Goal: Task Accomplishment & Management: Use online tool/utility

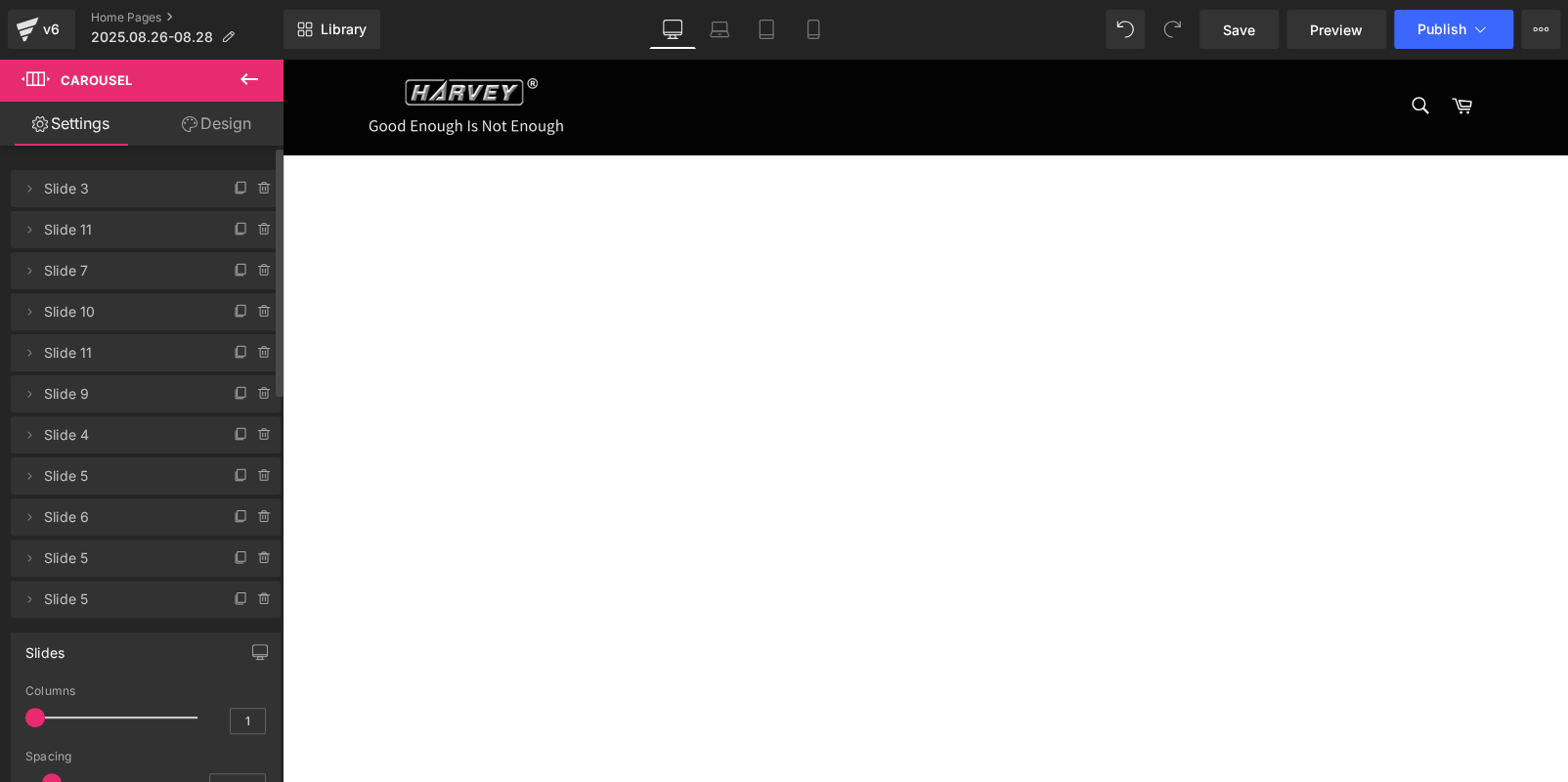
drag, startPoint x: 152, startPoint y: 223, endPoint x: 188, endPoint y: 181, distance: 55.3
click at [188, 181] on span "Slide 3" at bounding box center [126, 189] width 164 height 37
click at [283, 59] on span "Carousel" at bounding box center [283, 59] width 0 height 0
click at [234, 187] on icon at bounding box center [242, 189] width 16 height 16
click at [100, 190] on span "Slide 3" at bounding box center [126, 189] width 164 height 37
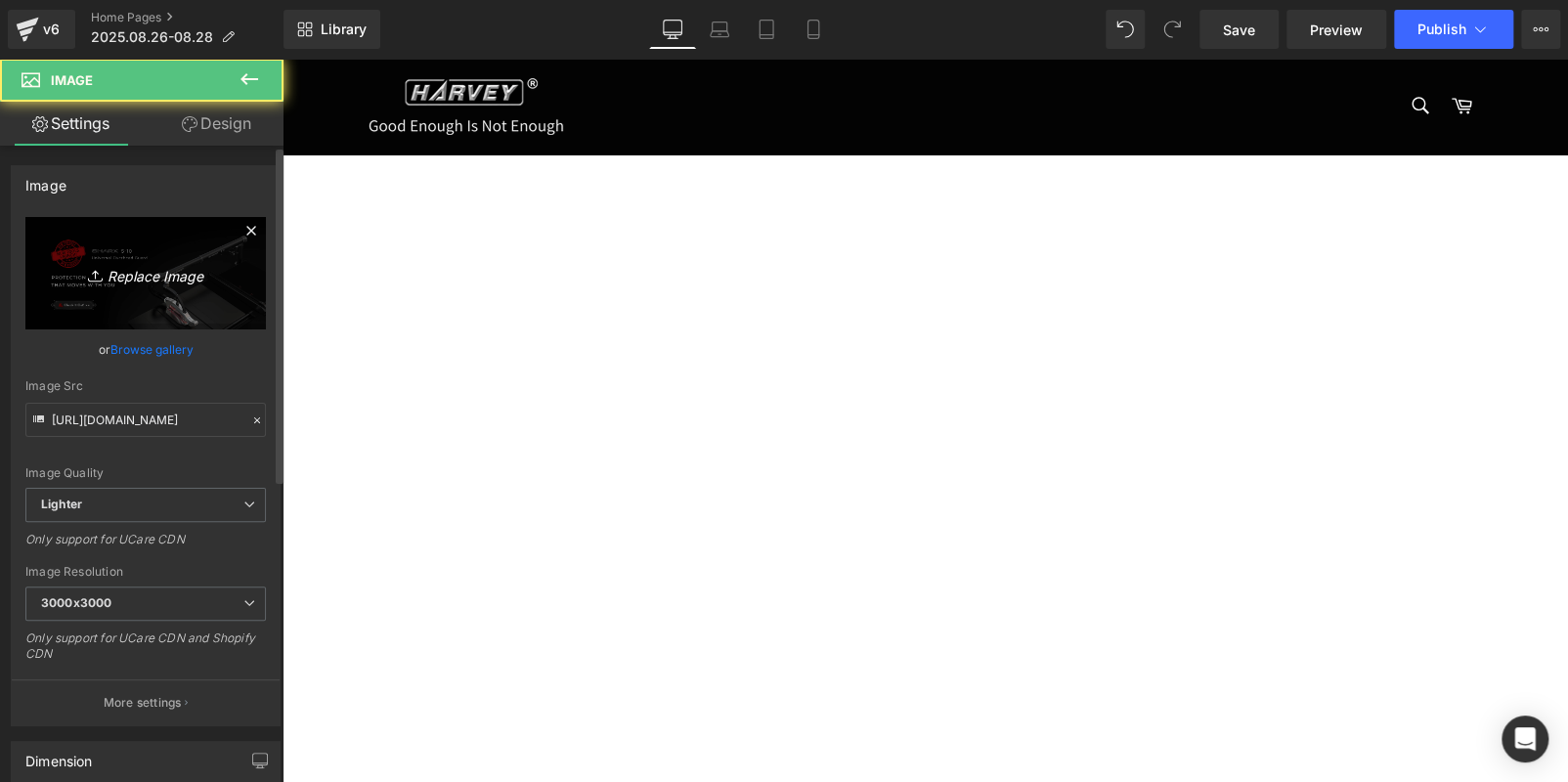
click at [140, 265] on icon "Replace Image" at bounding box center [145, 273] width 156 height 25
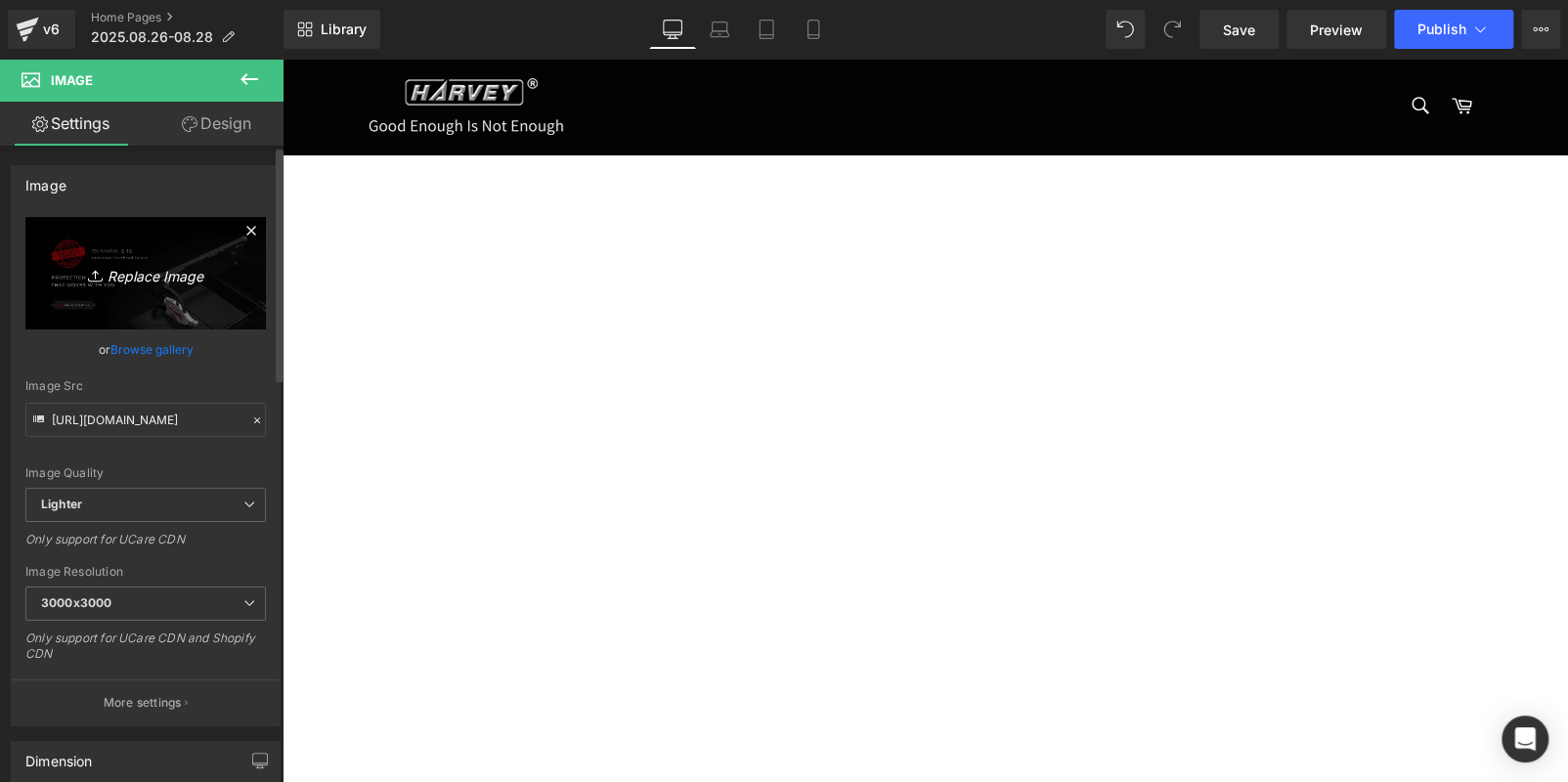
type input "C:\fakepath\banner.jpg"
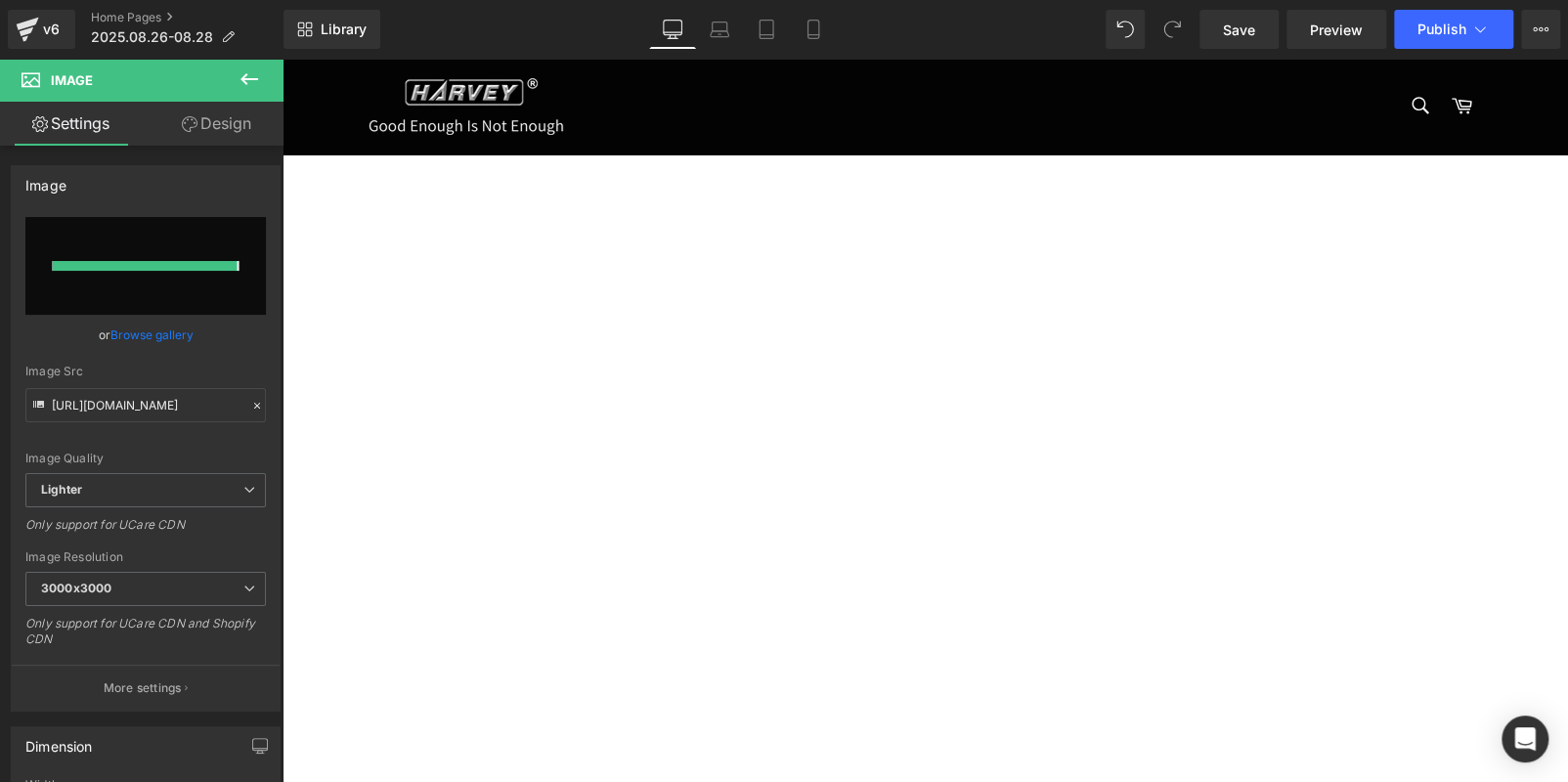
type input "[URL][DOMAIN_NAME]"
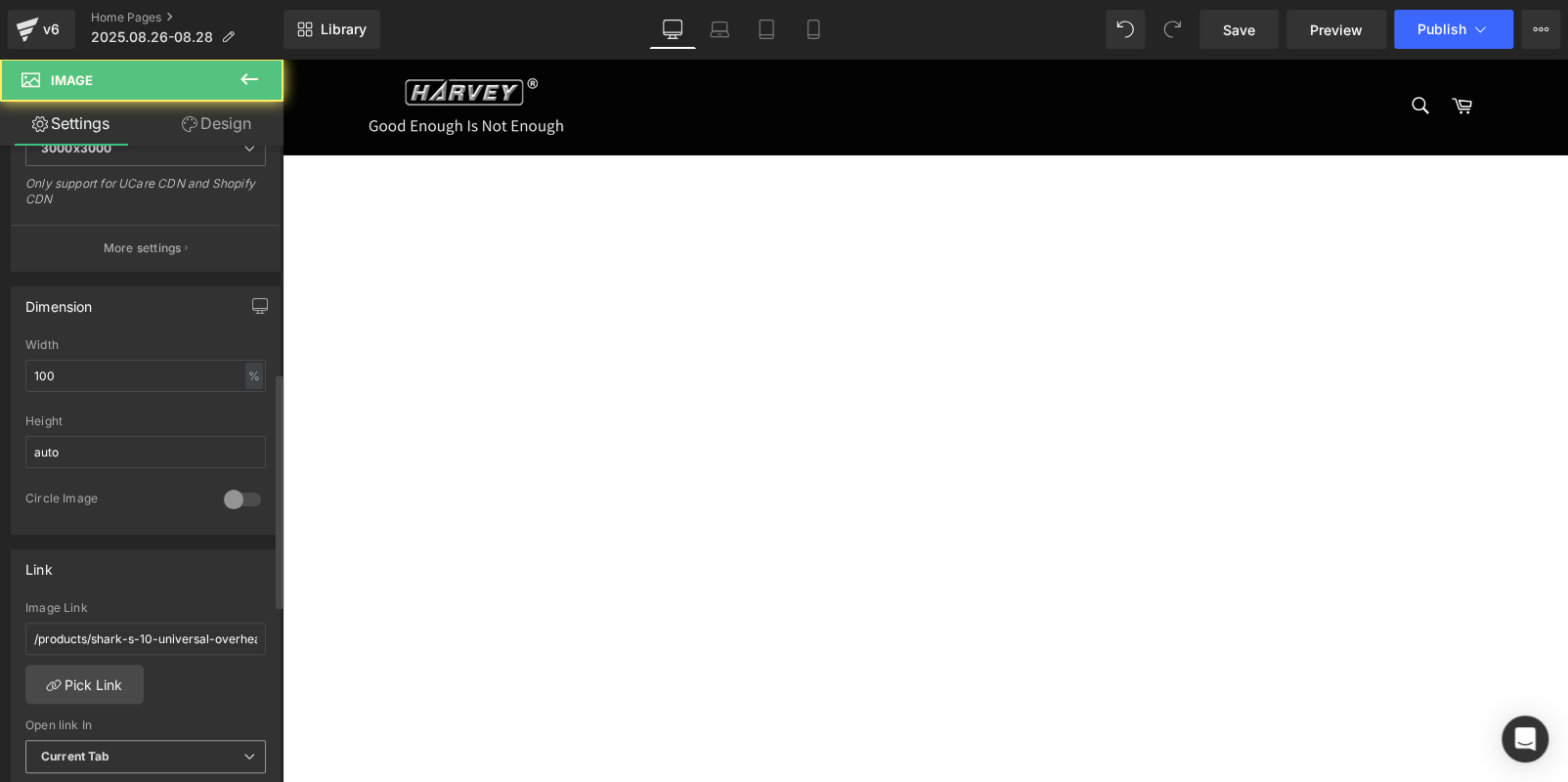
scroll to position [685, 0]
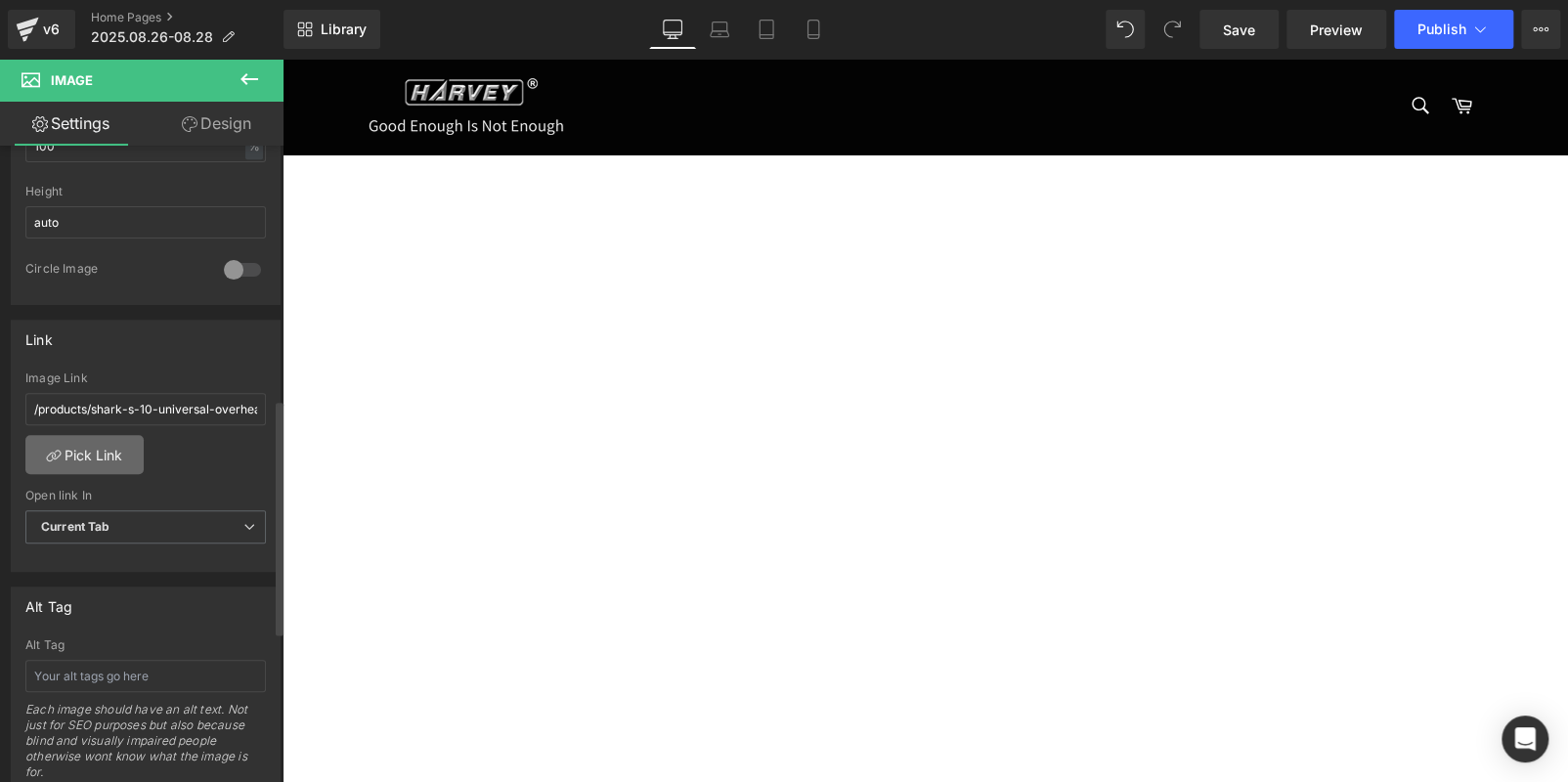
click at [84, 459] on link "Pick Link" at bounding box center [84, 455] width 118 height 39
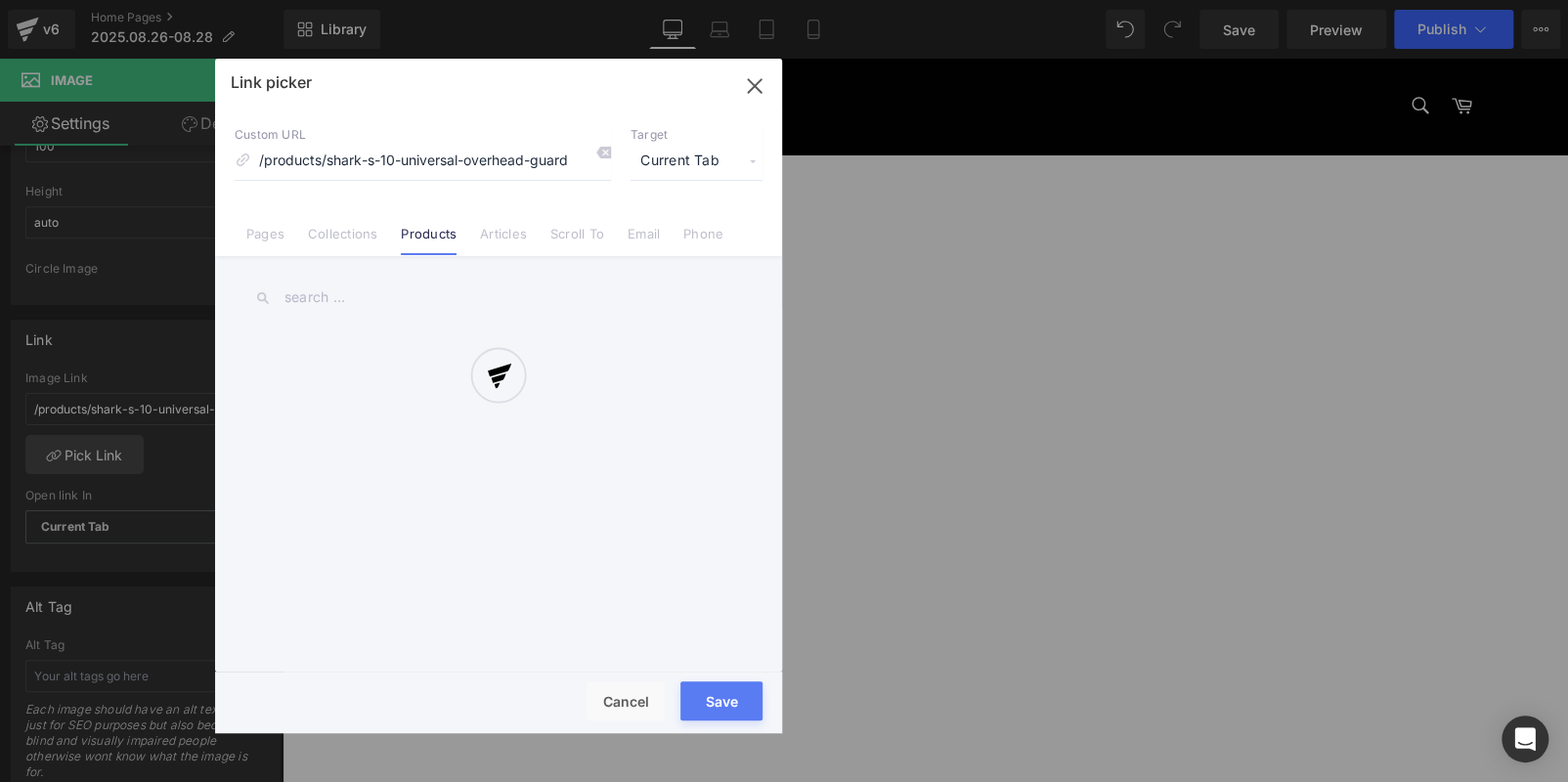
click at [369, 293] on div at bounding box center [498, 396] width 567 height 675
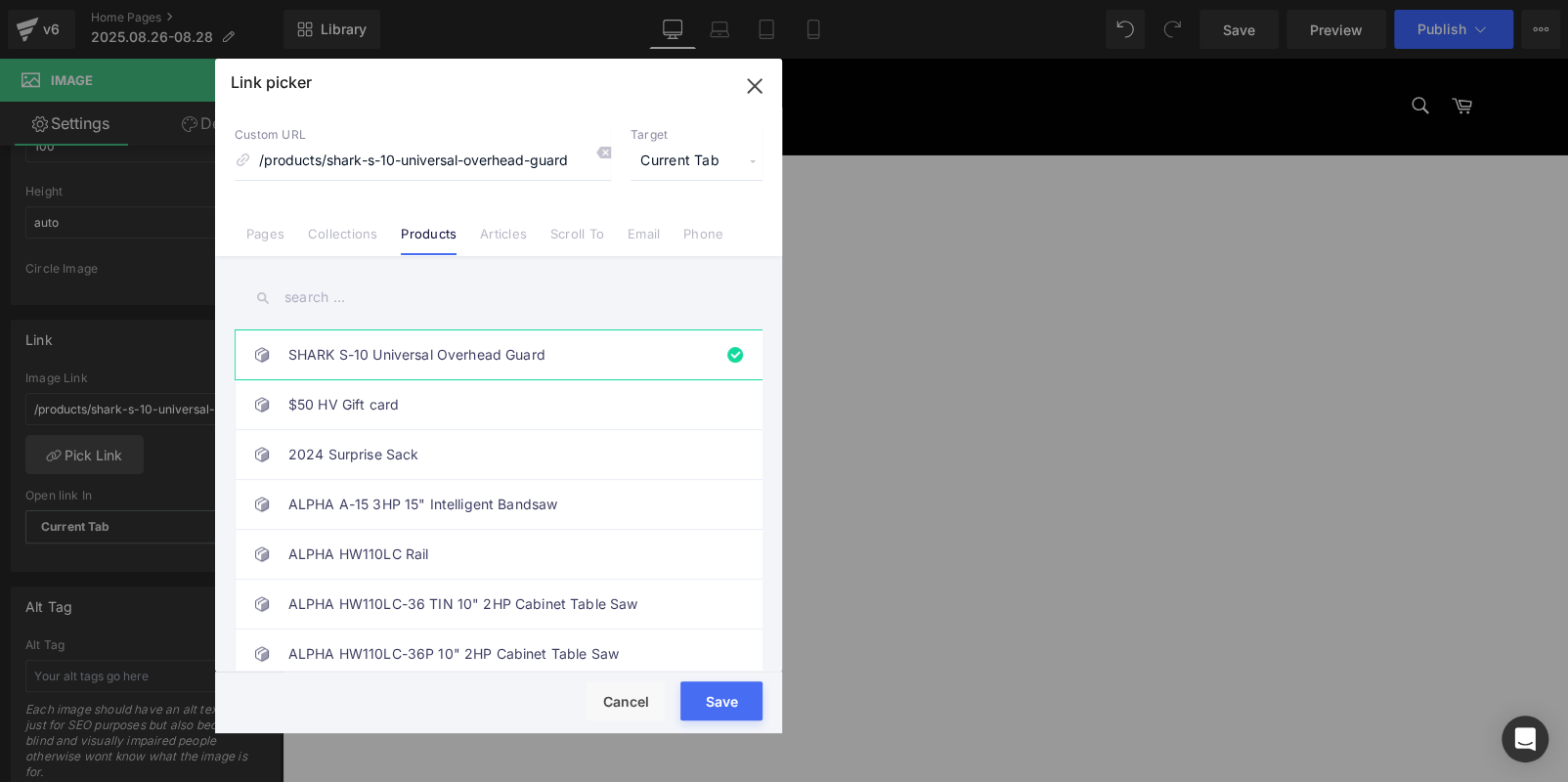
click at [362, 296] on input "text" at bounding box center [498, 298] width 528 height 44
click at [434, 504] on link "ALPHA A-15 3HP 15" Intelligent Bandsaw" at bounding box center [504, 505] width 430 height 49
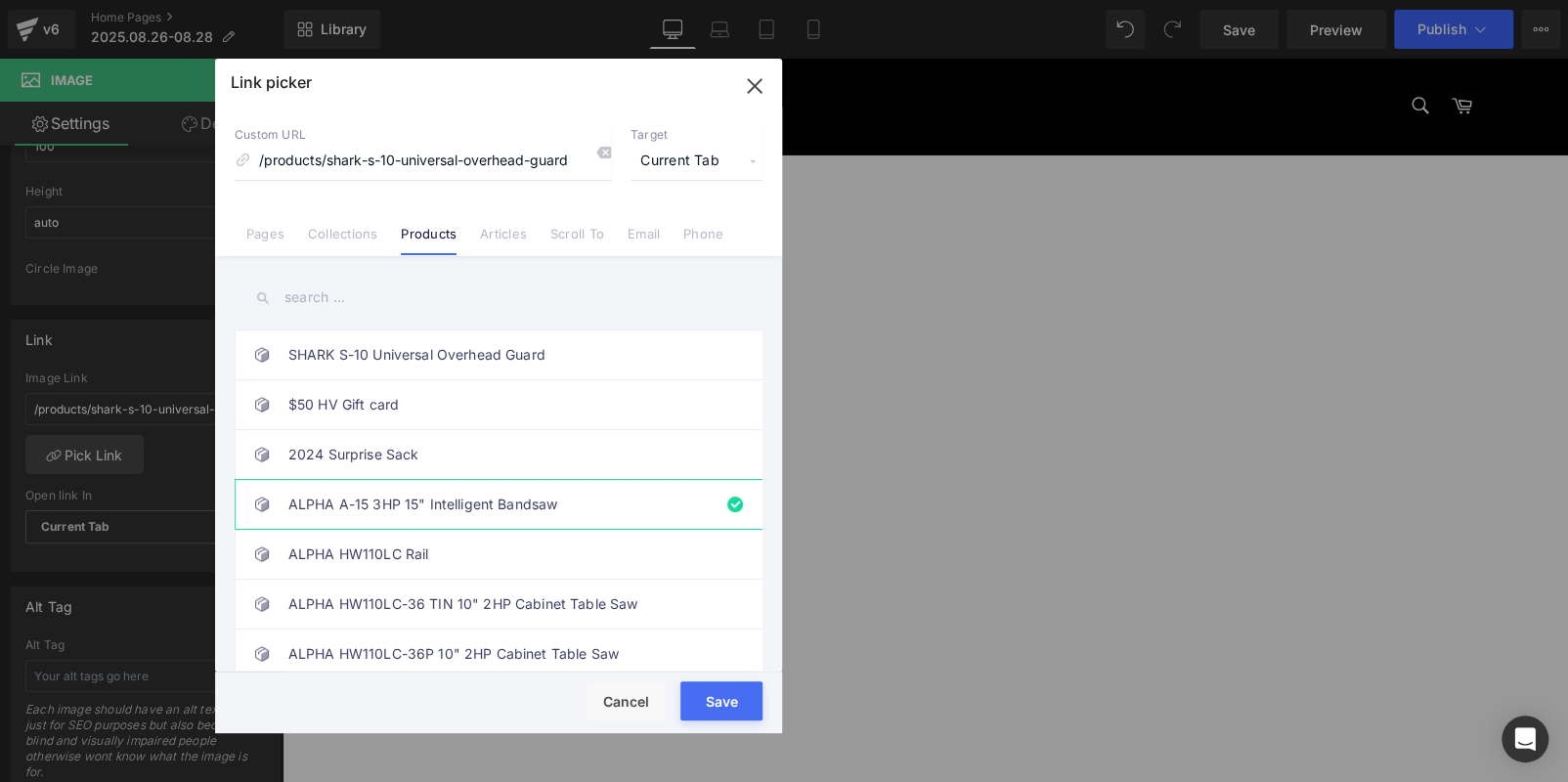
click at [716, 692] on button "Save" at bounding box center [722, 701] width 83 height 39
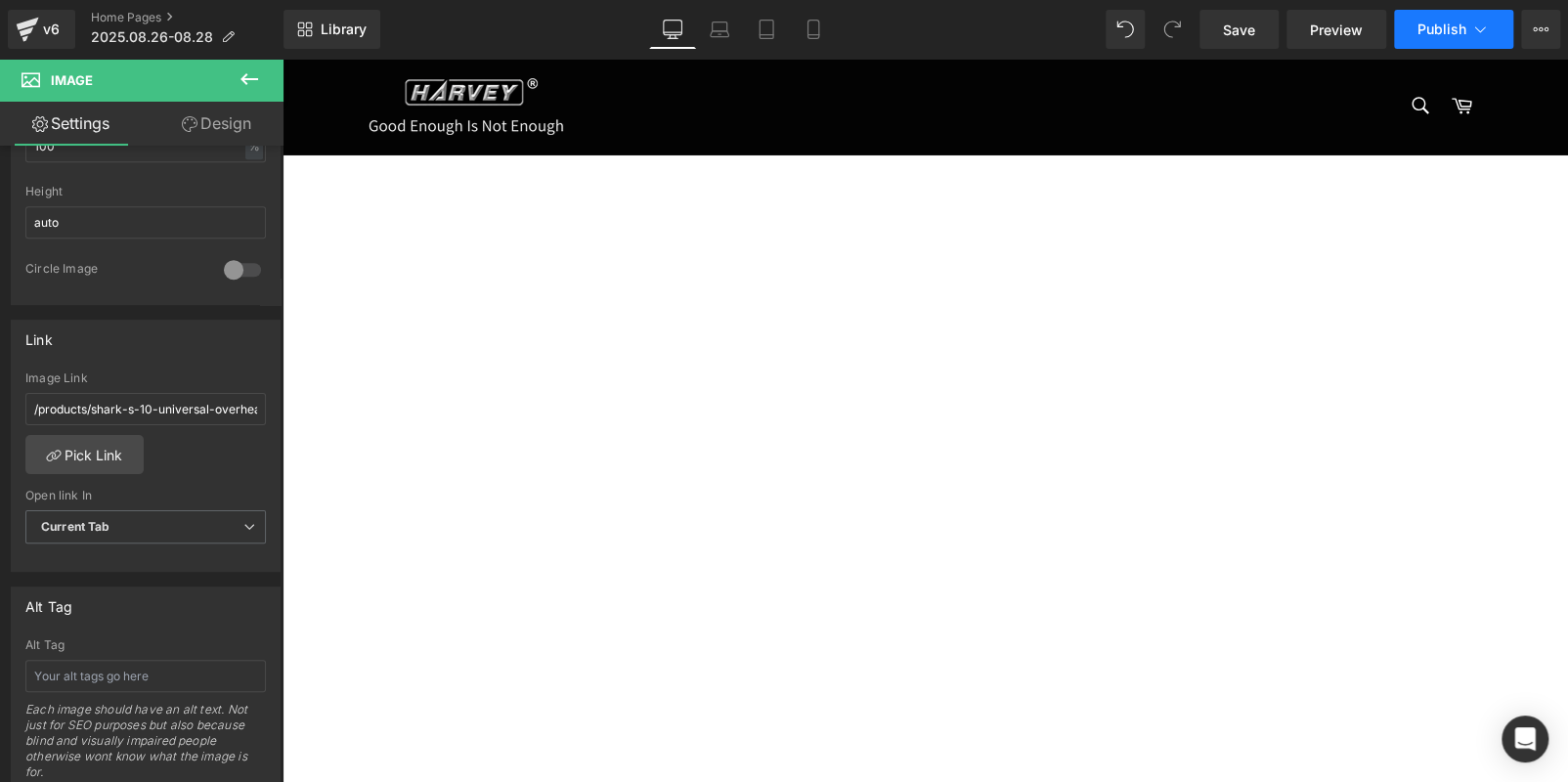
click at [1430, 25] on span "Publish" at bounding box center [1442, 29] width 49 height 16
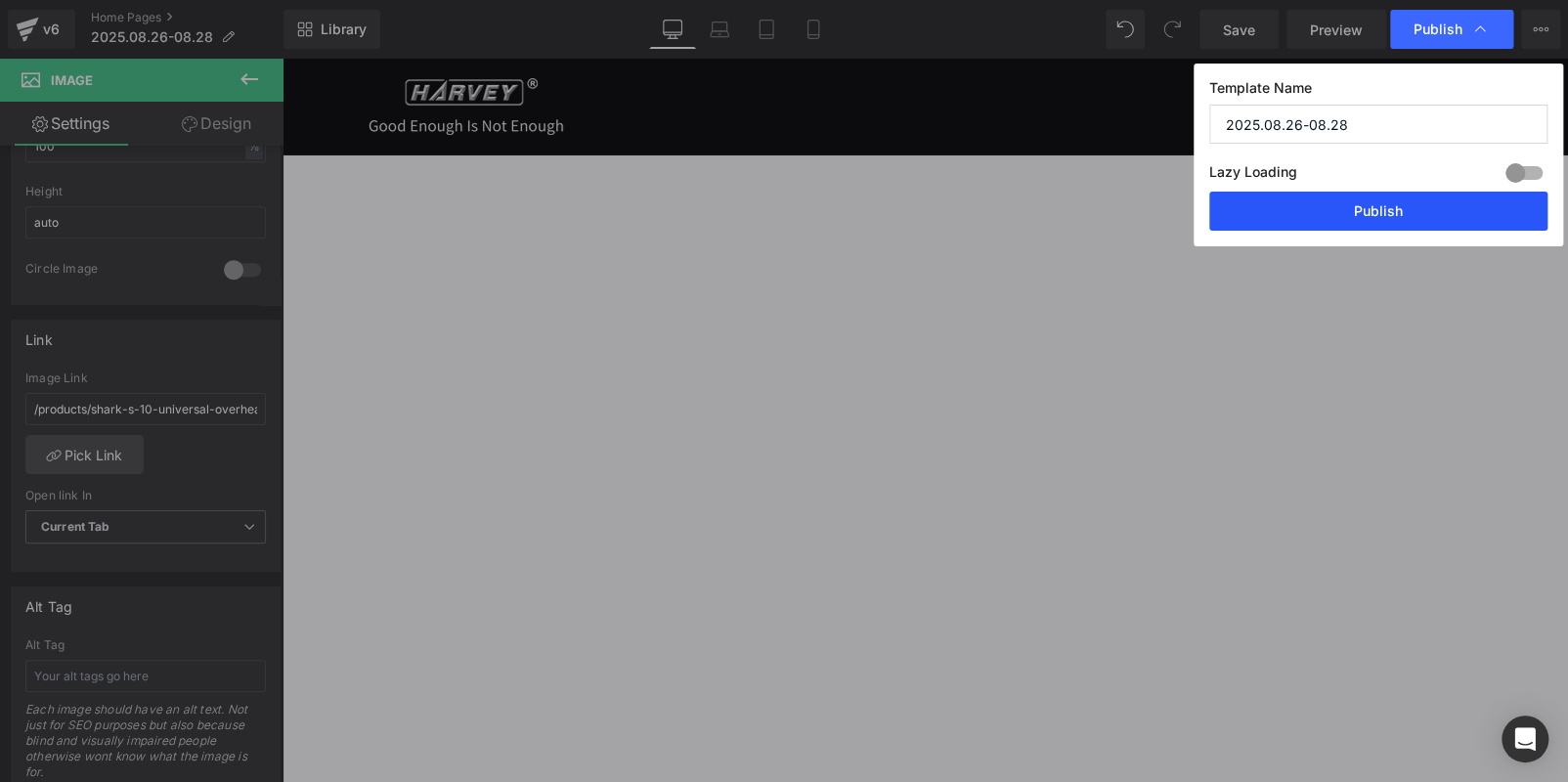
click at [1352, 215] on button "Publish" at bounding box center [1378, 211] width 338 height 39
